Goal: Information Seeking & Learning: Learn about a topic

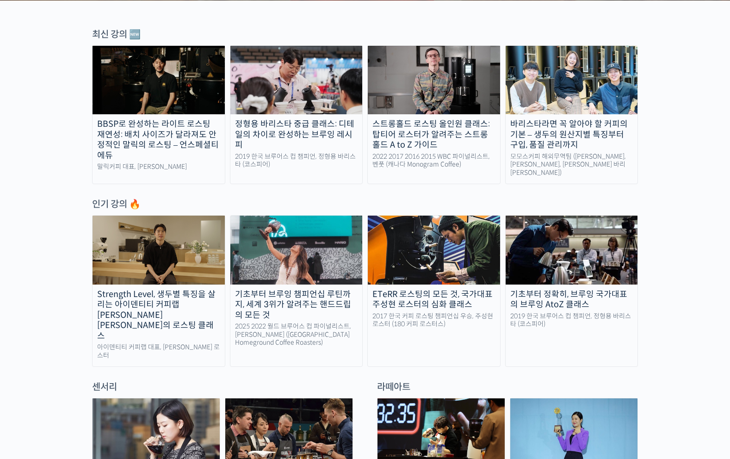
scroll to position [318, 0]
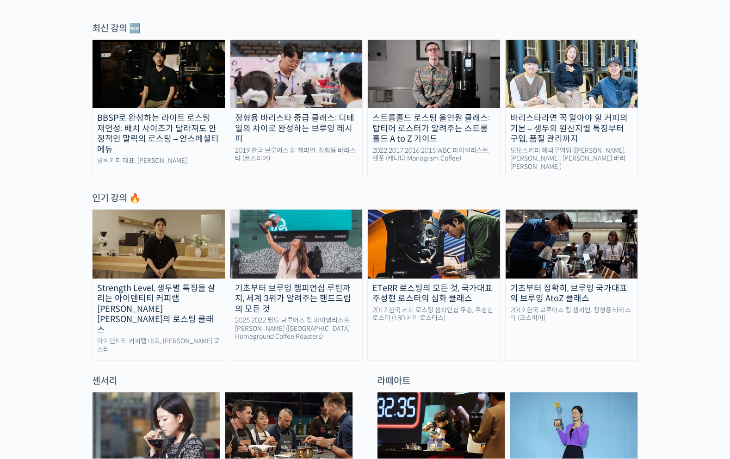
click at [194, 225] on img at bounding box center [159, 244] width 132 height 68
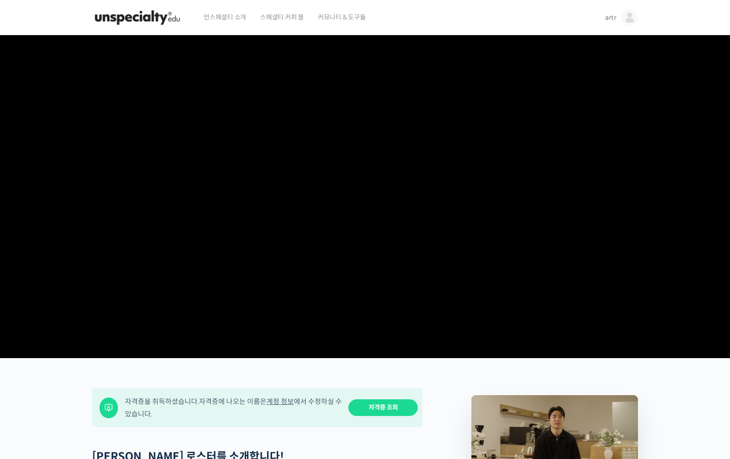
scroll to position [0, 0]
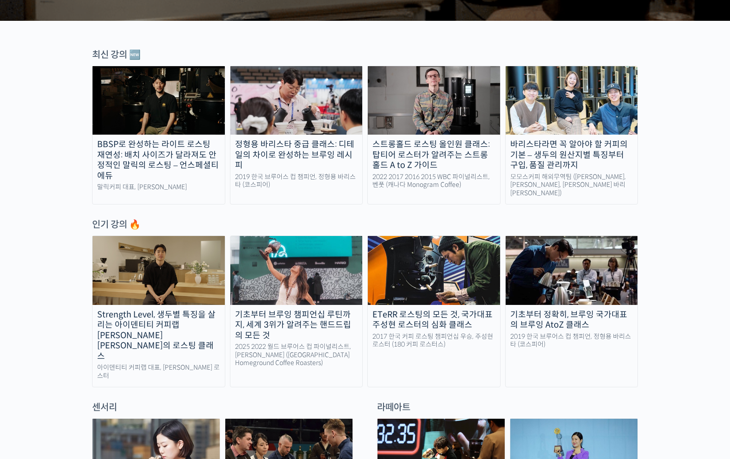
scroll to position [293, 0]
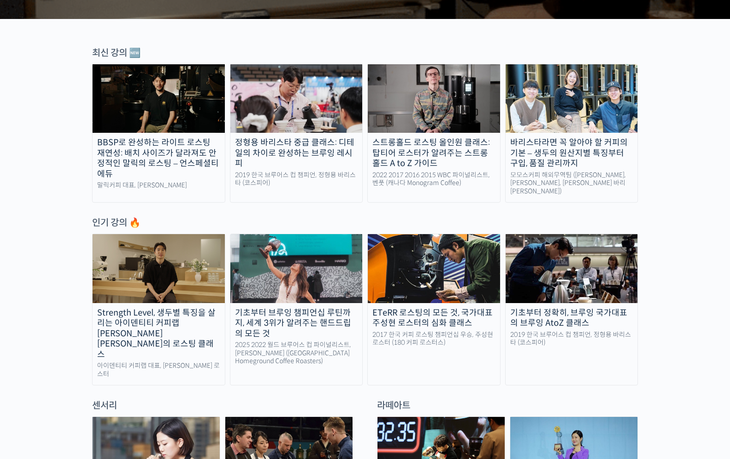
click at [190, 95] on img at bounding box center [159, 98] width 132 height 68
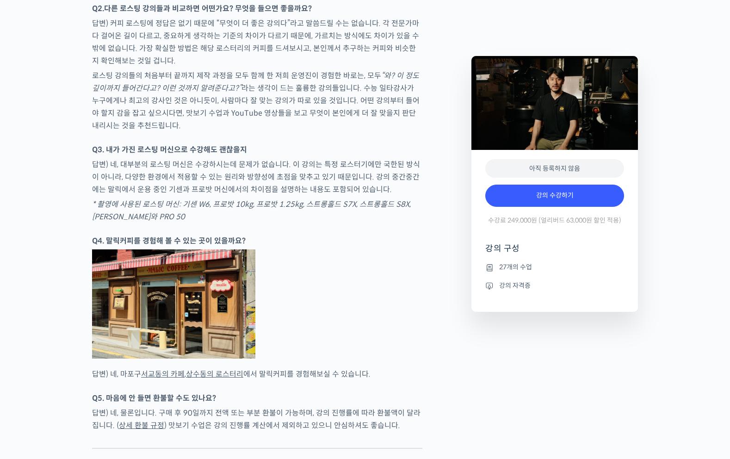
scroll to position [3106, 0]
